Goal: Task Accomplishment & Management: Manage account settings

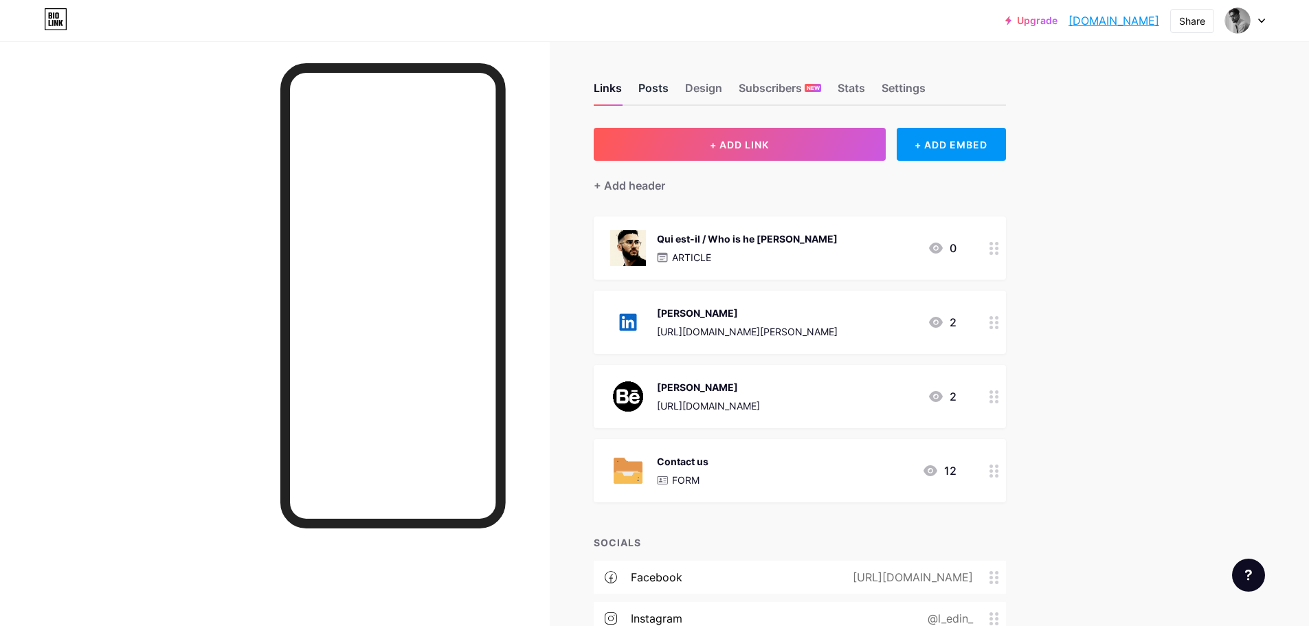
click at [662, 93] on div "Posts" at bounding box center [653, 92] width 30 height 25
click at [689, 90] on div "Design" at bounding box center [703, 92] width 37 height 25
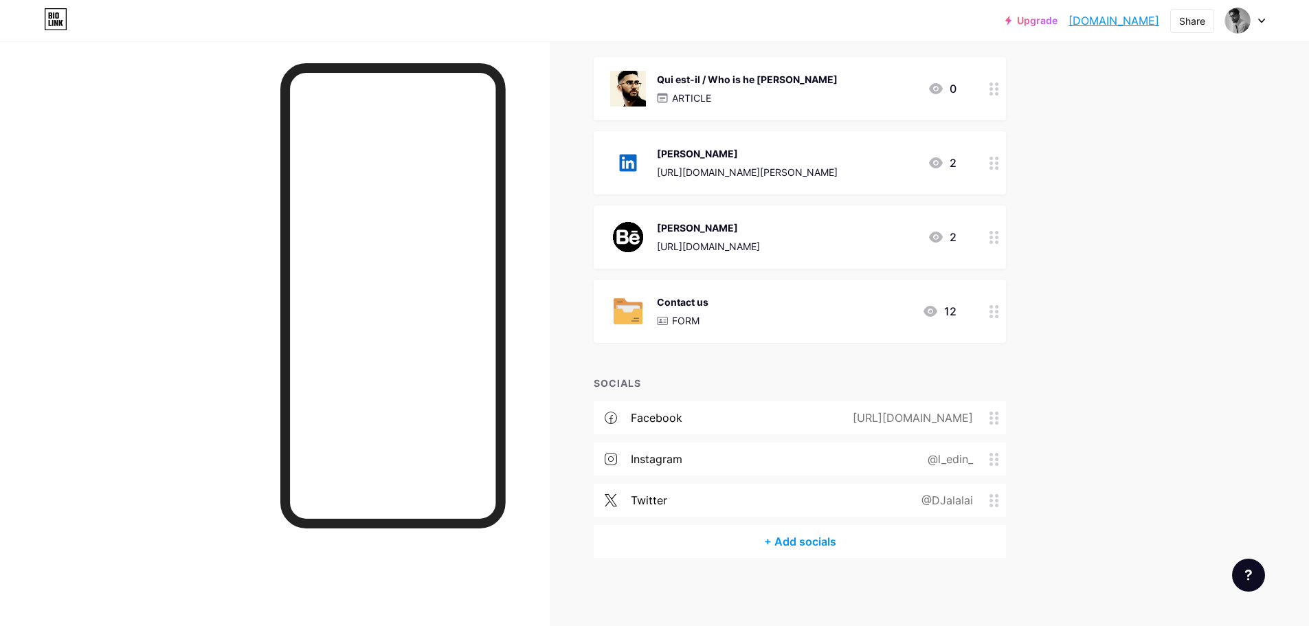
scroll to position [102, 0]
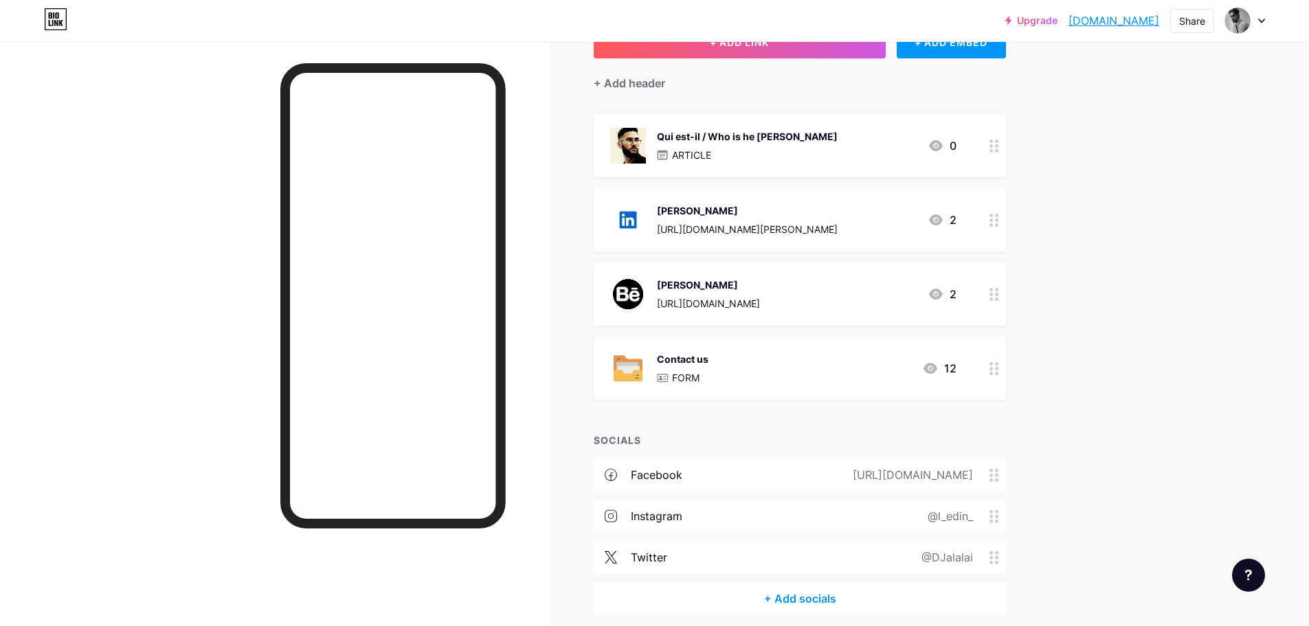
drag, startPoint x: 1298, startPoint y: 152, endPoint x: 1282, endPoint y: 120, distance: 35.3
click at [1282, 121] on div "Upgrade jalalaidi.bio.l... [DOMAIN_NAME] Share Switch accounts [PERSON_NAME] [D…" at bounding box center [654, 291] width 1309 height 786
click at [1282, 120] on div "Upgrade jalalaidi.bio.l... [DOMAIN_NAME] Share Switch accounts [PERSON_NAME] [D…" at bounding box center [654, 291] width 1309 height 786
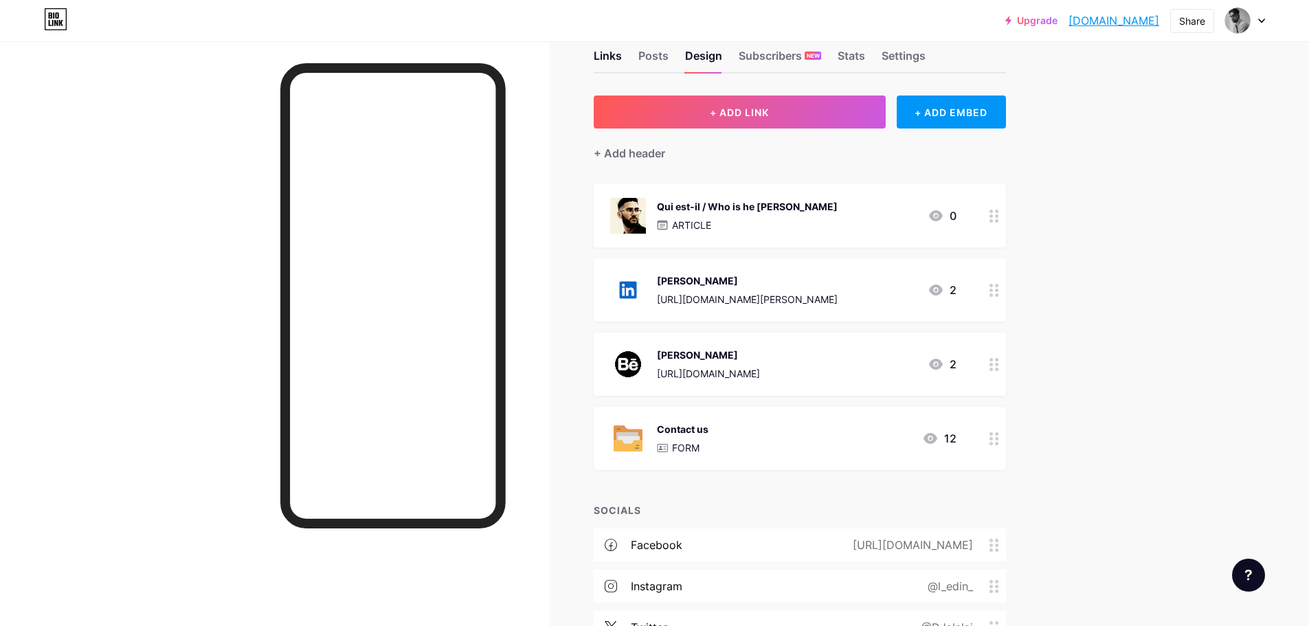
scroll to position [0, 0]
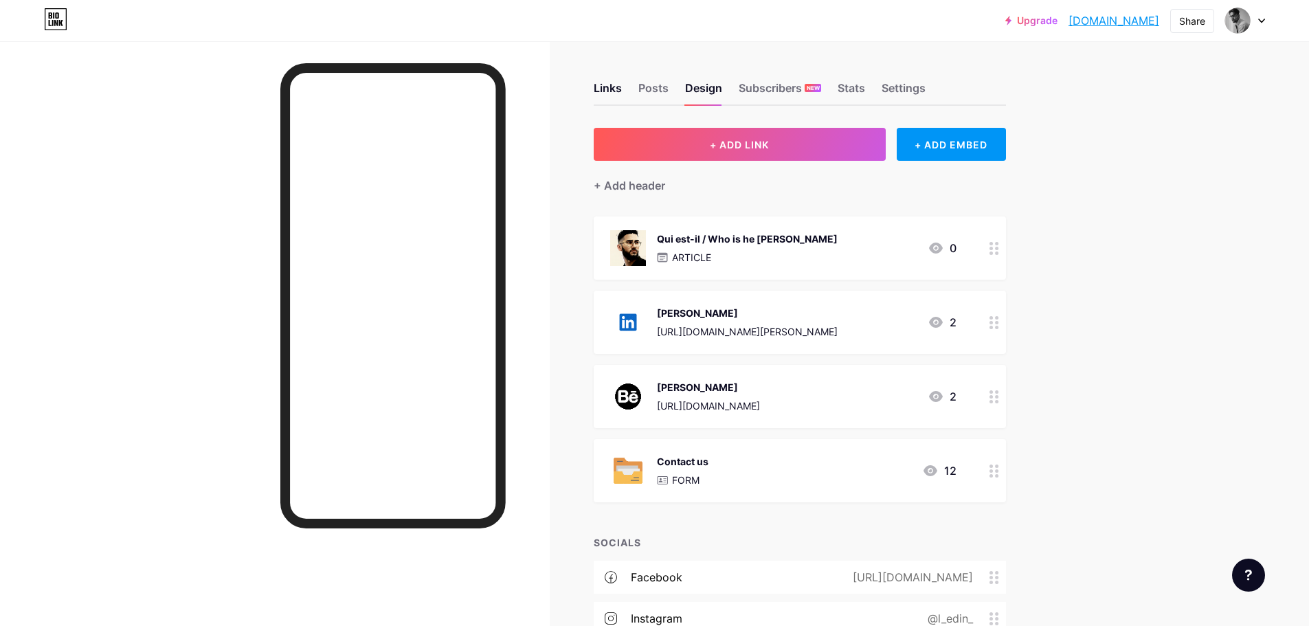
click at [1296, 82] on div "Upgrade jalalaidi.bio.l... [DOMAIN_NAME] Share Switch accounts [PERSON_NAME] [D…" at bounding box center [654, 393] width 1309 height 786
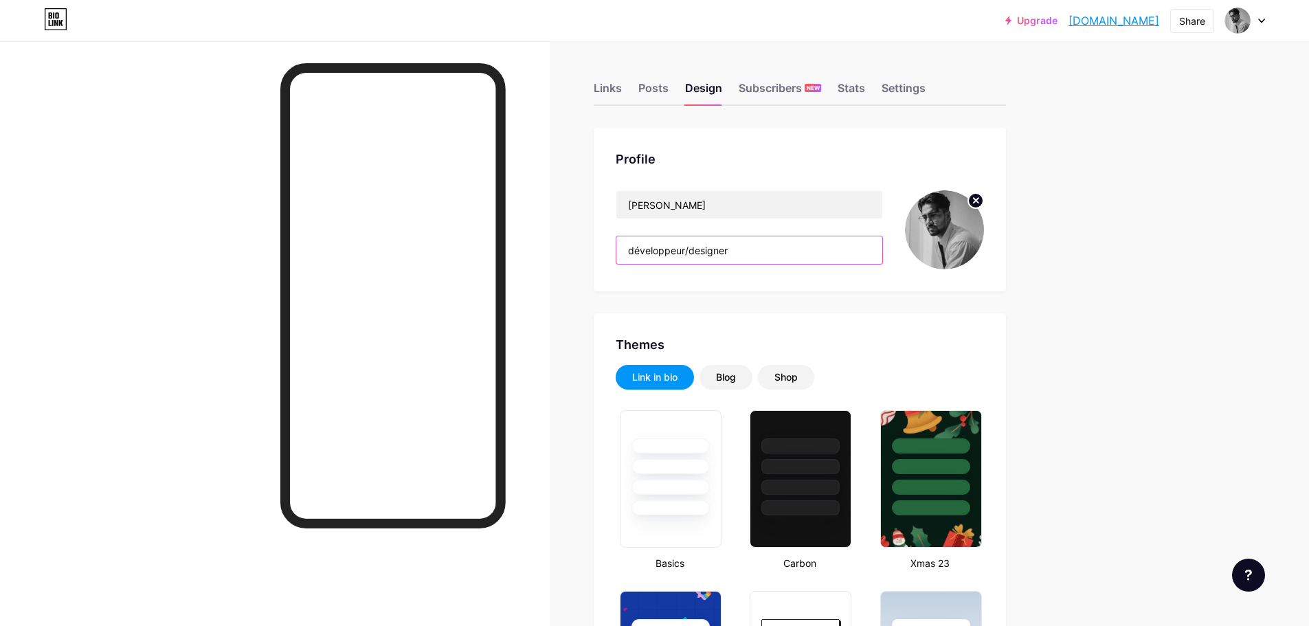
click at [692, 250] on input "développeur/designer" at bounding box center [749, 249] width 266 height 27
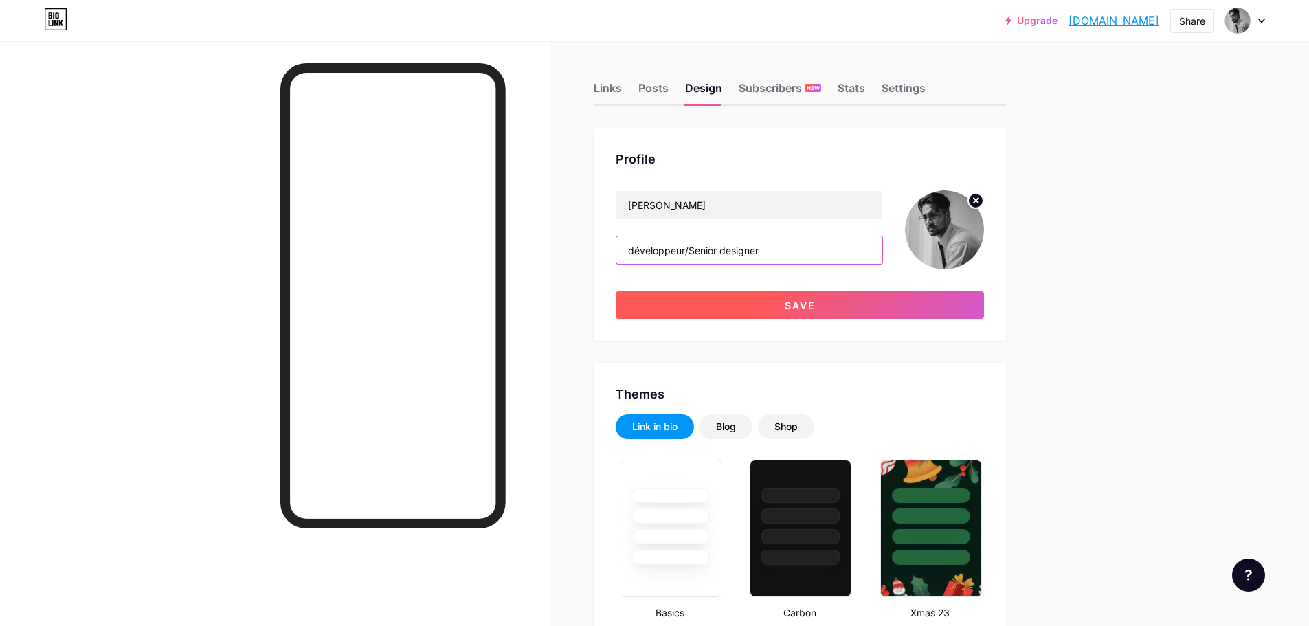
type input "développeur/Senior designer"
click at [867, 316] on button "Save" at bounding box center [799, 304] width 368 height 27
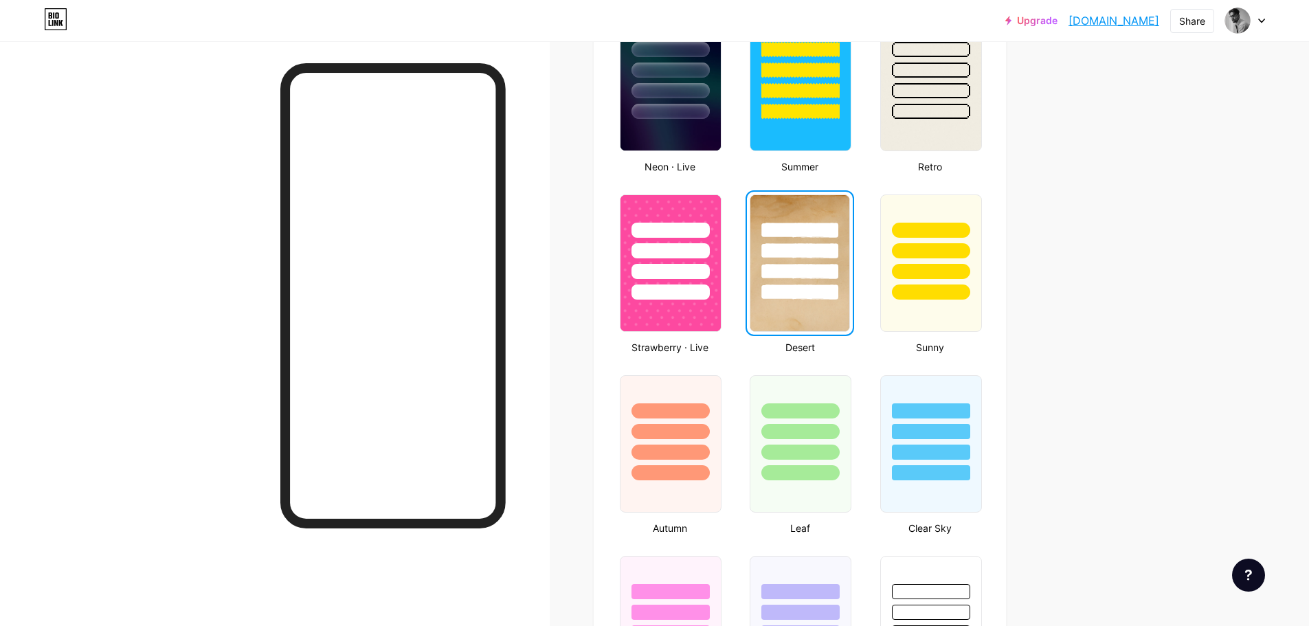
scroll to position [922, 0]
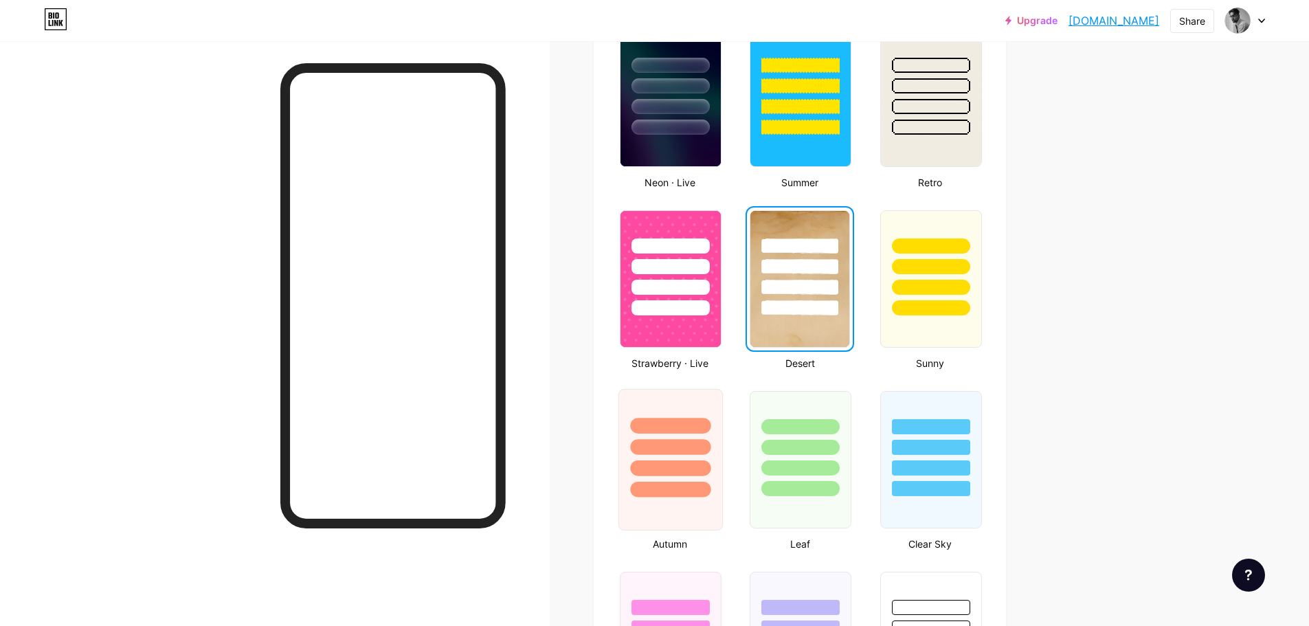
click at [695, 440] on div at bounding box center [670, 447] width 80 height 16
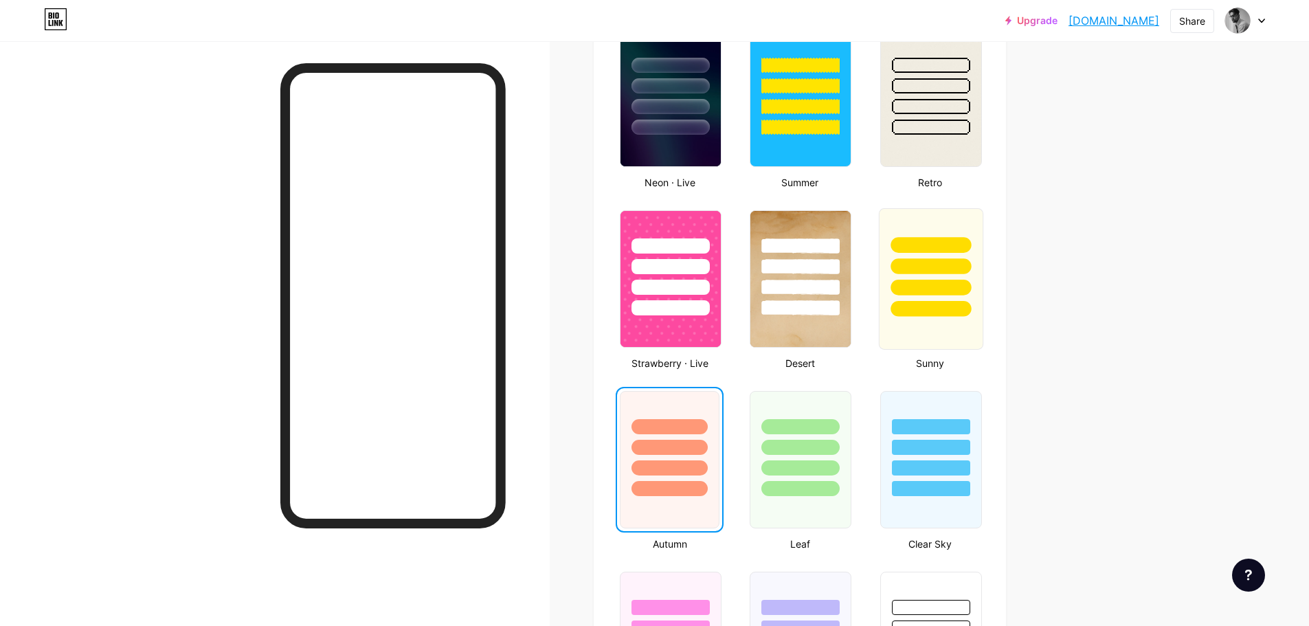
click at [925, 253] on div at bounding box center [930, 263] width 103 height 108
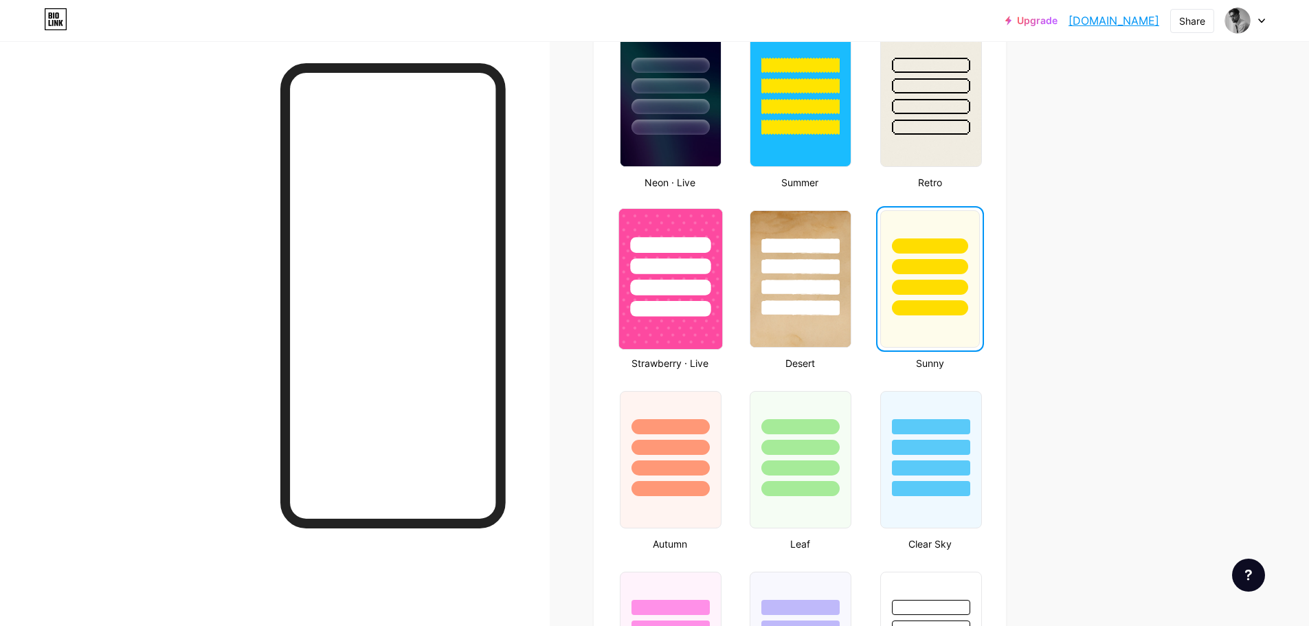
click at [668, 280] on div at bounding box center [670, 288] width 80 height 16
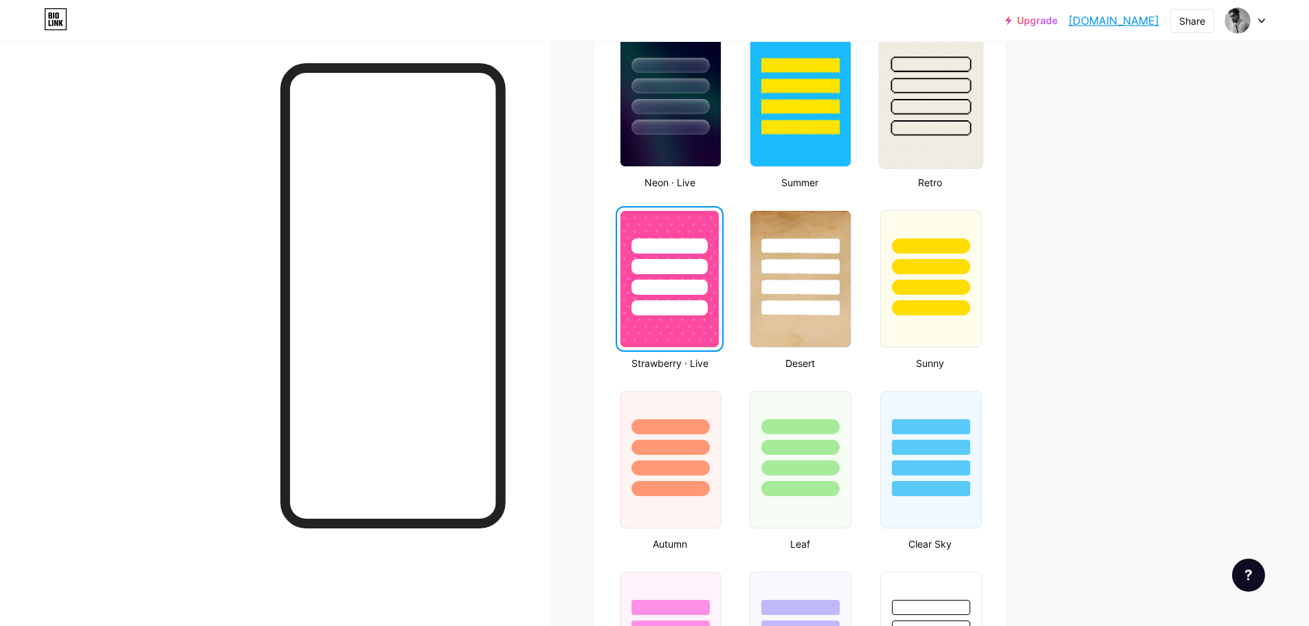
click at [947, 98] on div at bounding box center [930, 82] width 103 height 108
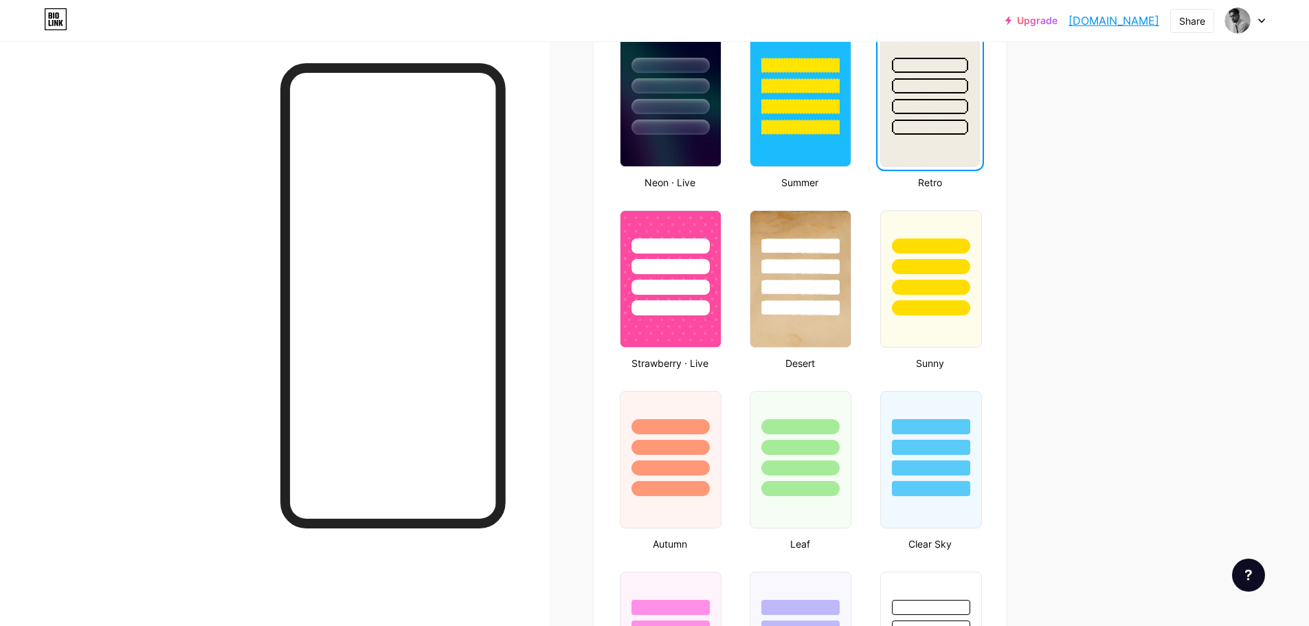
drag, startPoint x: 1306, startPoint y: 339, endPoint x: 1303, endPoint y: 318, distance: 21.6
click at [1303, 318] on div "Upgrade jalalaidi.bio.l... [DOMAIN_NAME] Share Switch accounts [PERSON_NAME] [D…" at bounding box center [654, 244] width 1309 height 2333
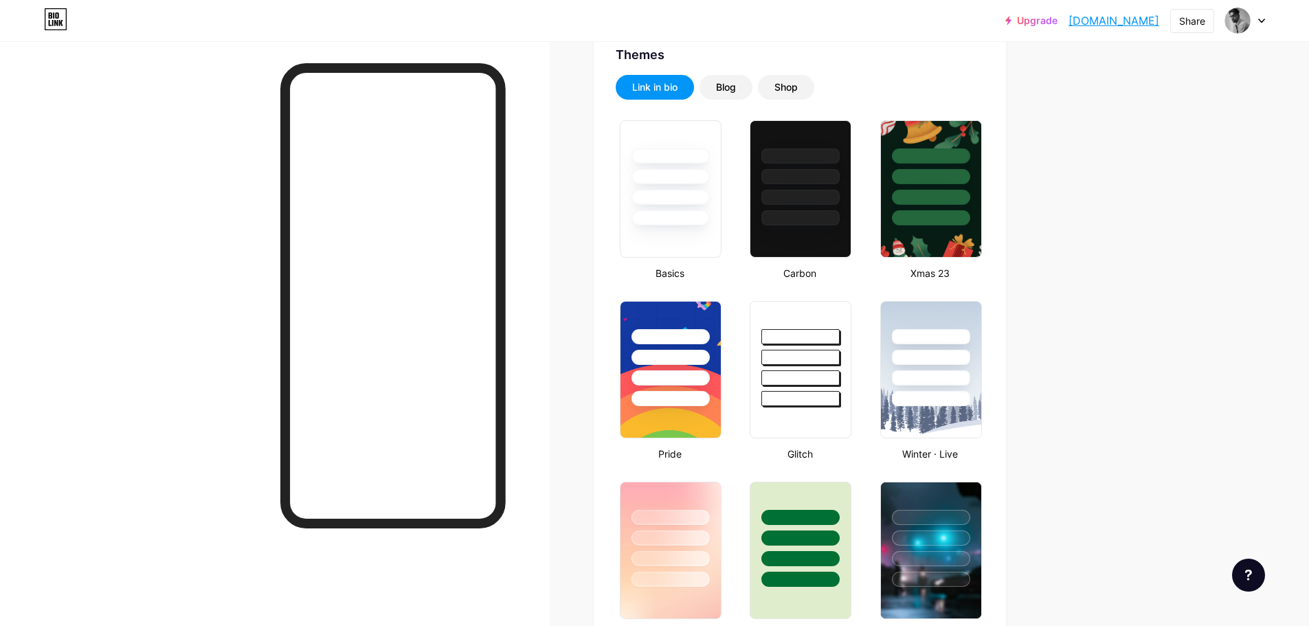
scroll to position [274, 0]
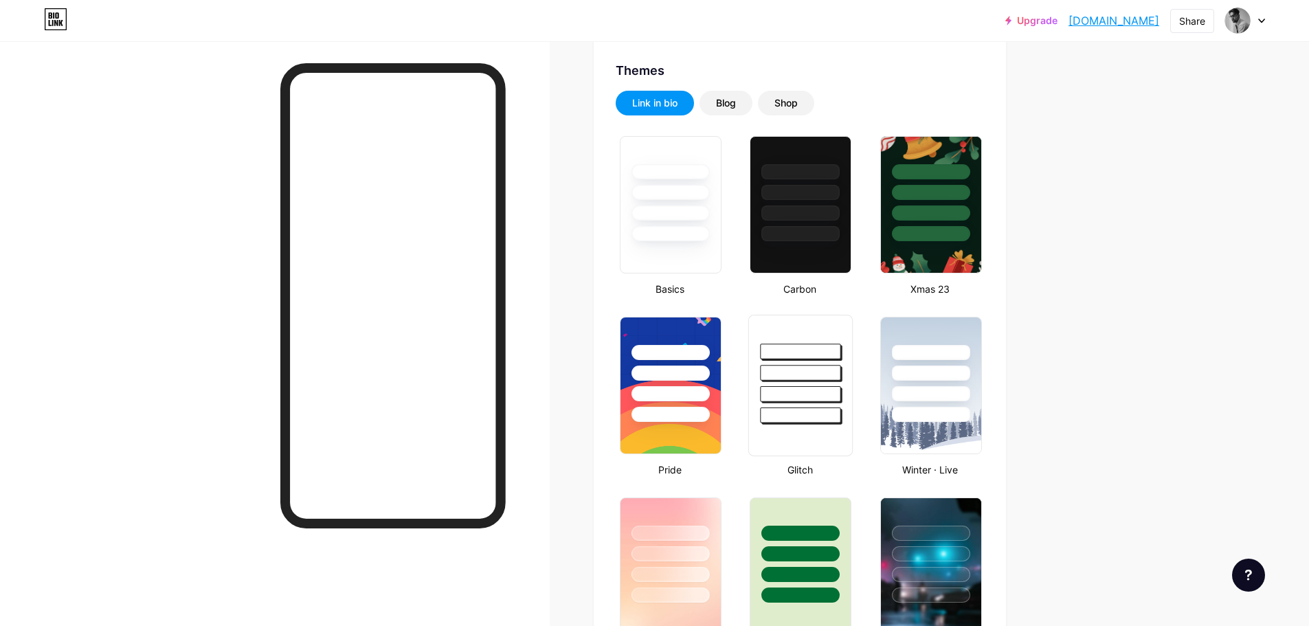
click at [826, 389] on div at bounding box center [800, 394] width 80 height 16
drag, startPoint x: 1287, startPoint y: 146, endPoint x: 1313, endPoint y: 217, distance: 75.4
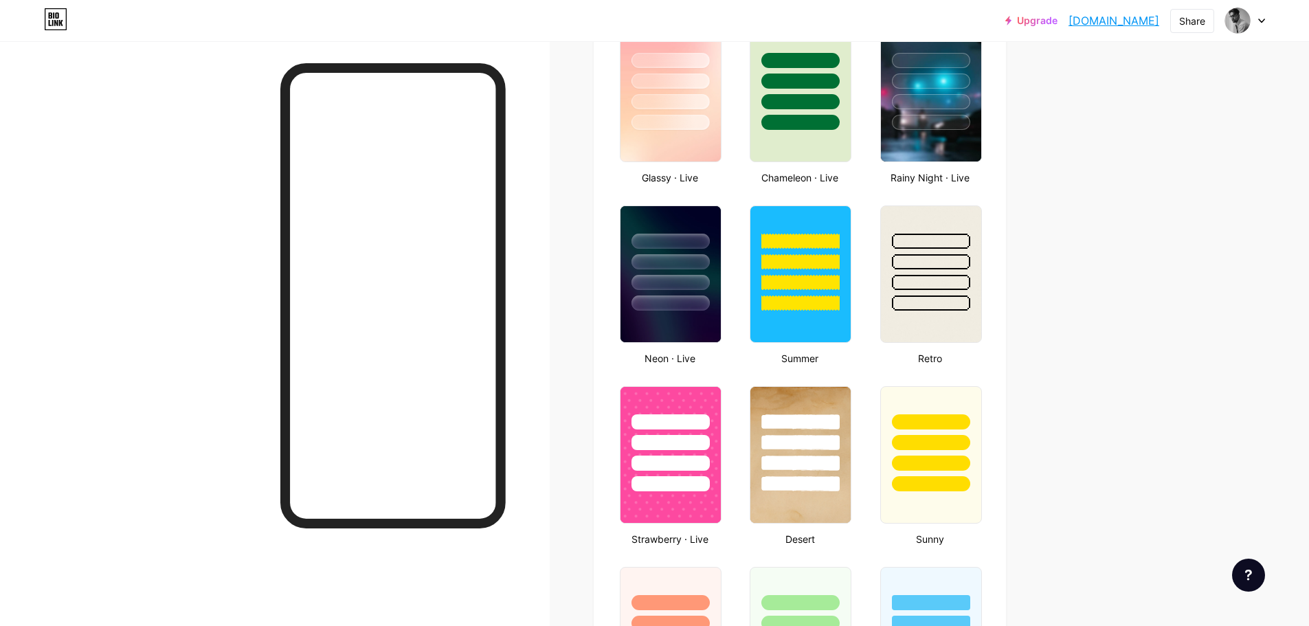
scroll to position [856, 0]
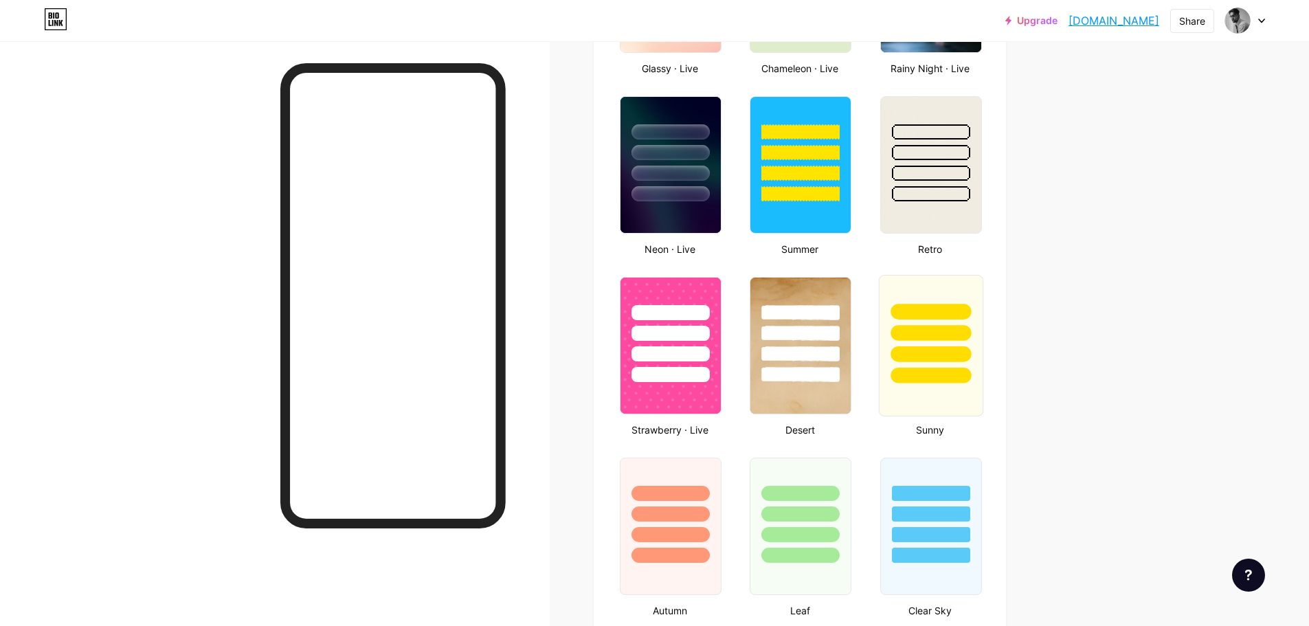
click at [970, 376] on div at bounding box center [930, 375] width 80 height 16
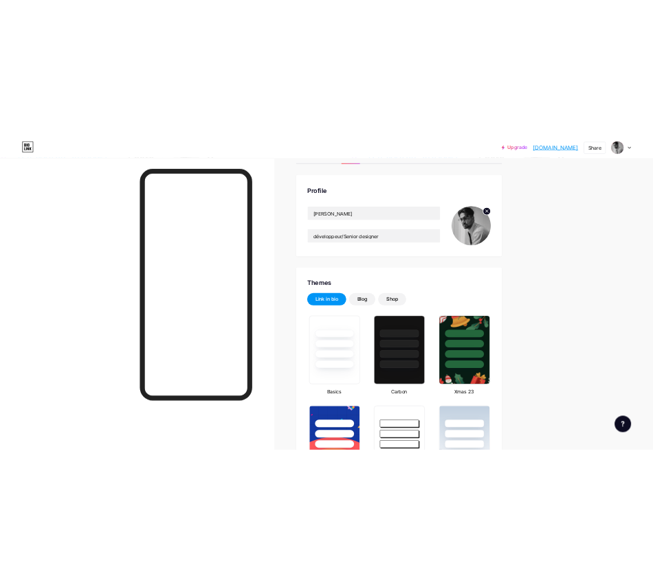
scroll to position [0, 0]
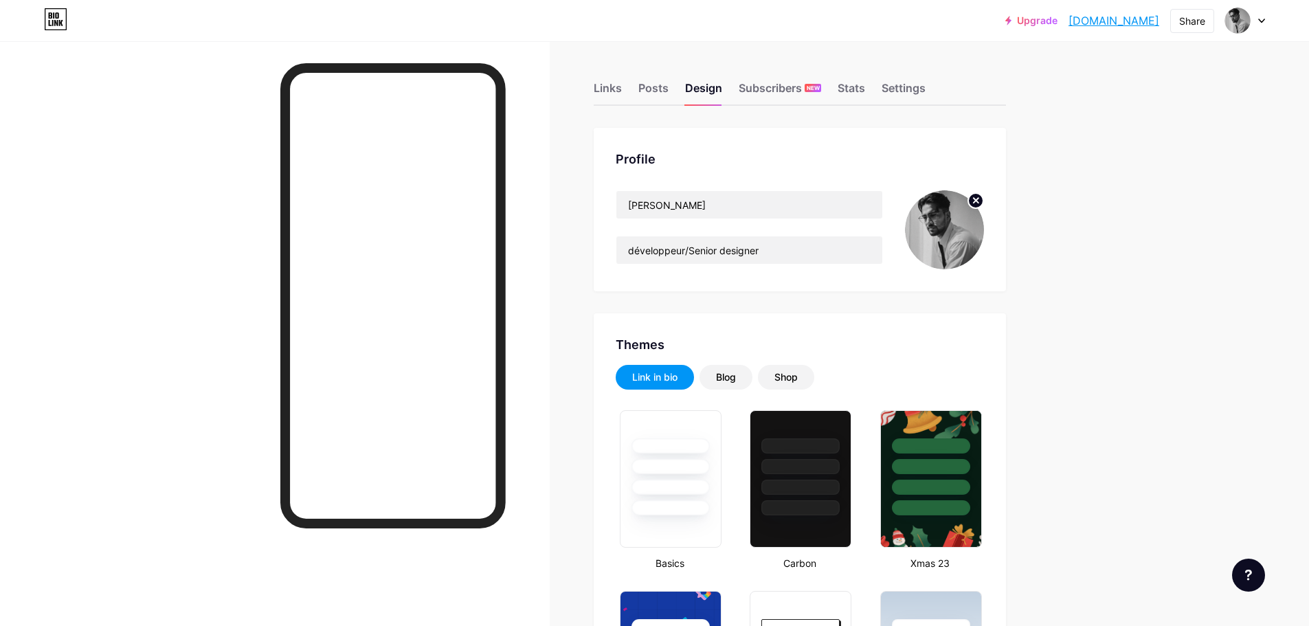
click at [1081, 22] on link "[DOMAIN_NAME]" at bounding box center [1113, 20] width 91 height 16
